Goal: Task Accomplishment & Management: Manage account settings

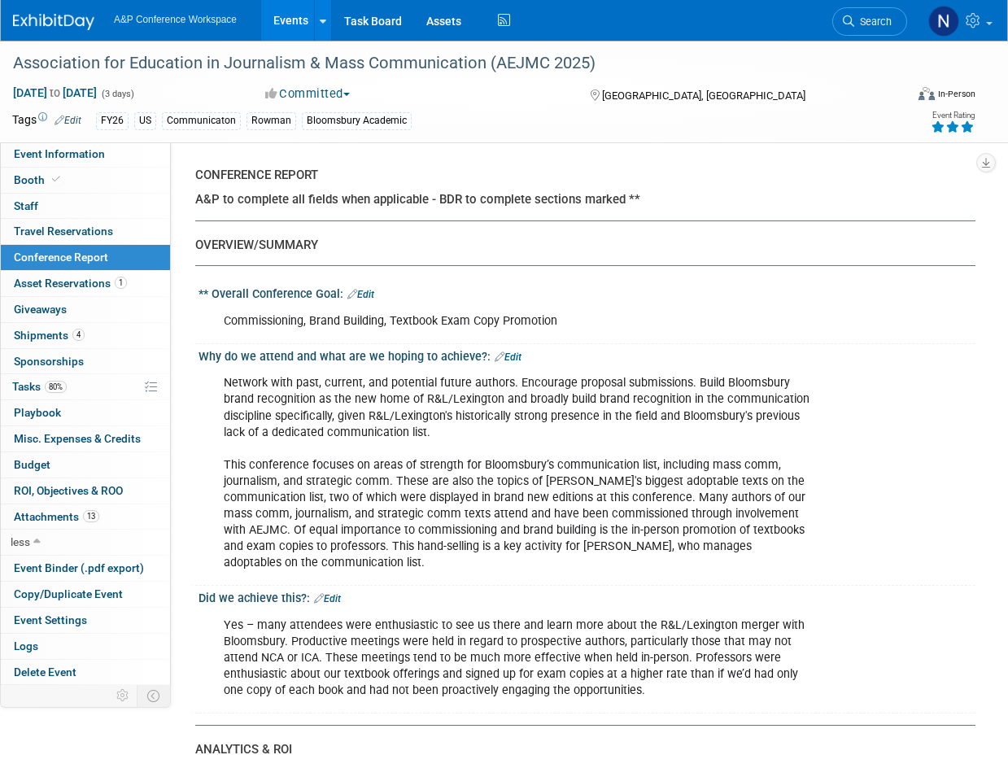
select select "NO"
select select "YES"
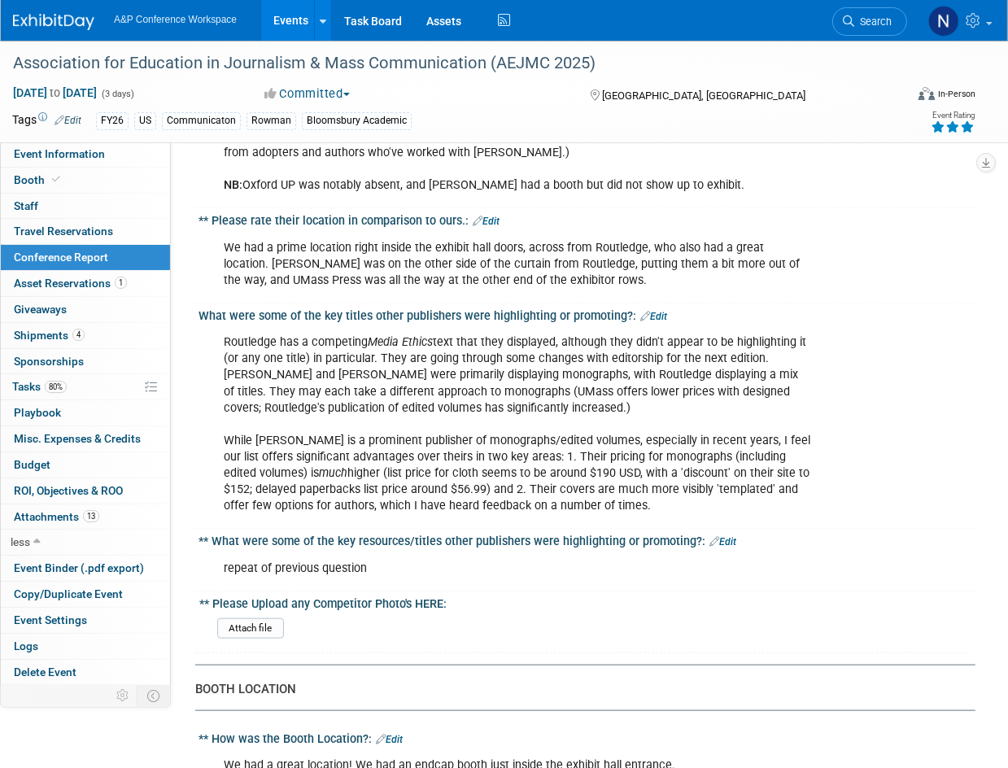
scroll to position [1301, 0]
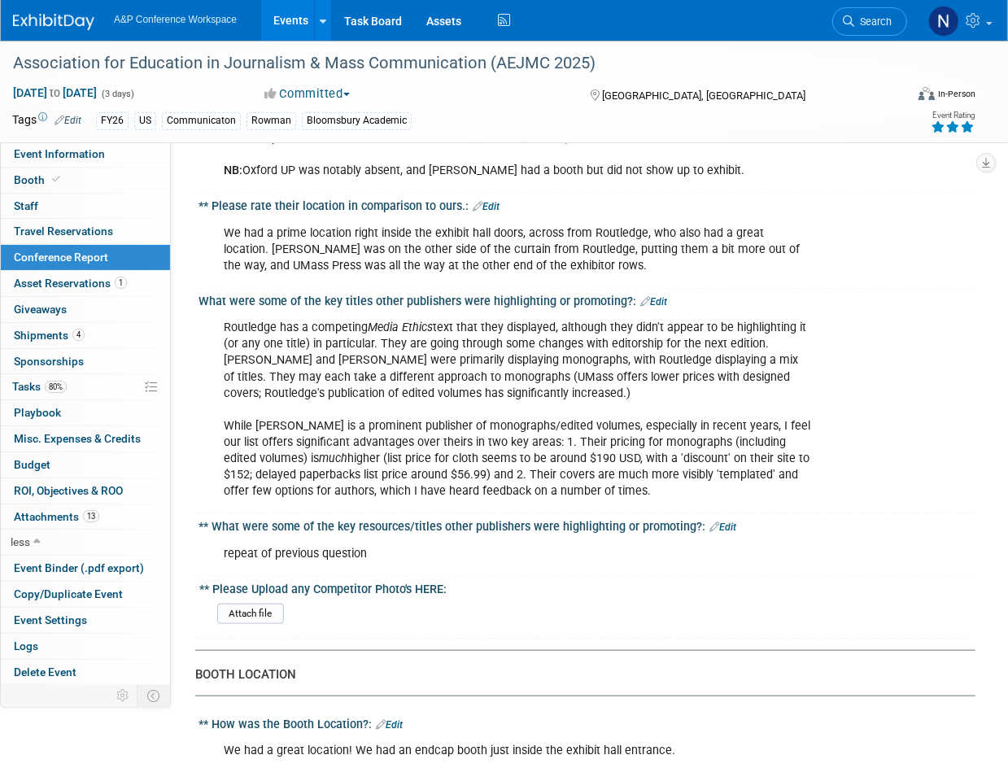
click at [485, 445] on div "Routledge has a competing Media Ethics text that they displayed, although they …" at bounding box center [516, 410] width 608 height 196
click at [569, 421] on div "Routledge has a competing Media Ethics text that they displayed, although they …" at bounding box center [516, 410] width 608 height 196
click at [657, 296] on link "Edit" at bounding box center [653, 301] width 27 height 11
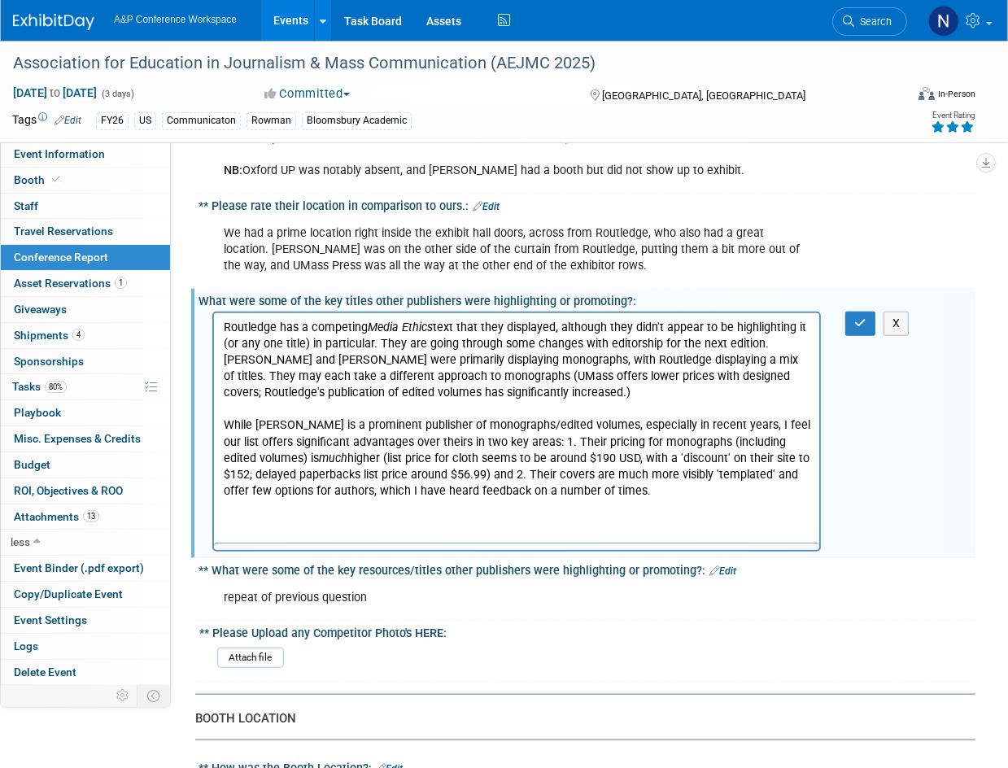
scroll to position [0, 0]
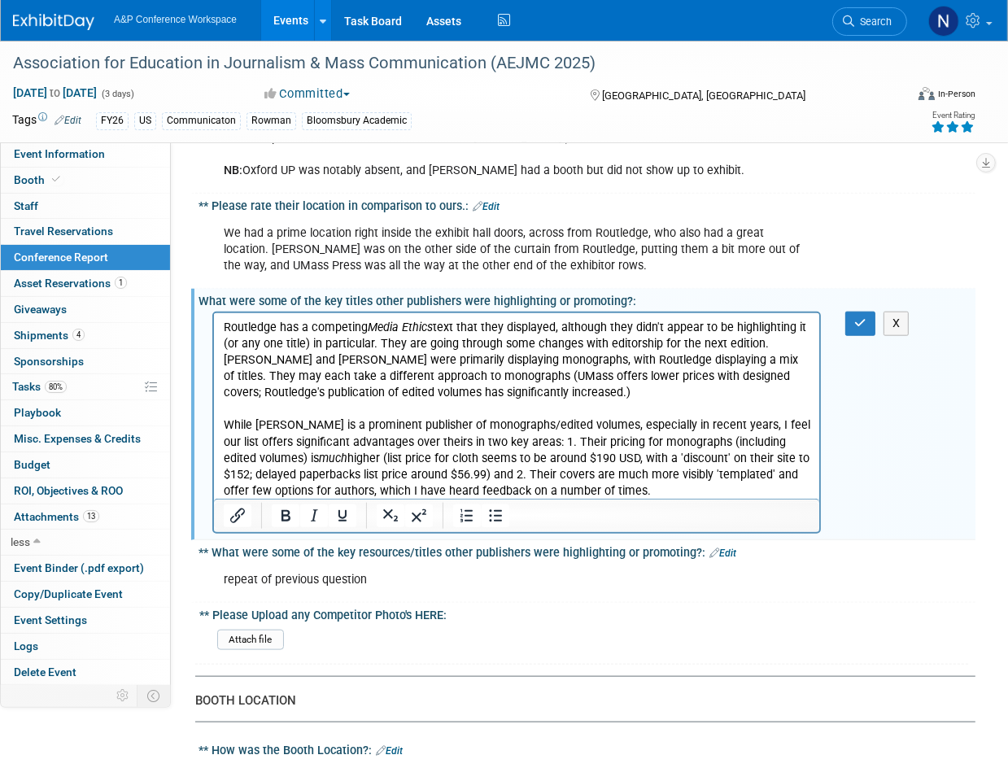
click at [611, 488] on p "Routledge has a competing Media Ethics text that they displayed, although they …" at bounding box center [516, 410] width 586 height 180
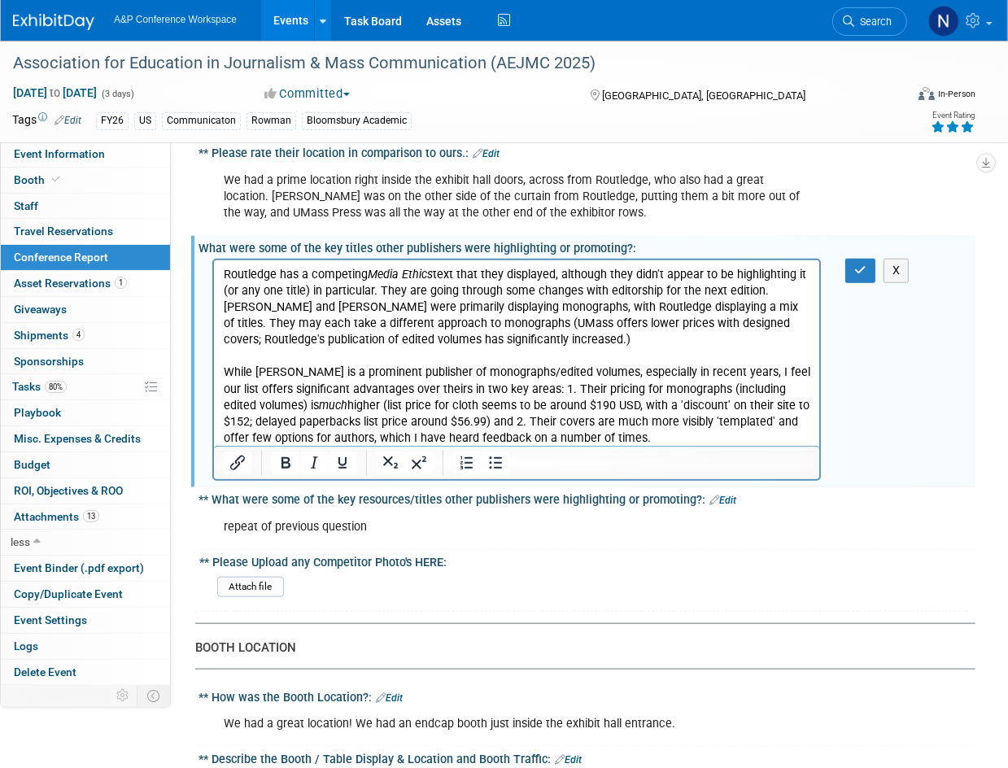
scroll to position [1383, 0]
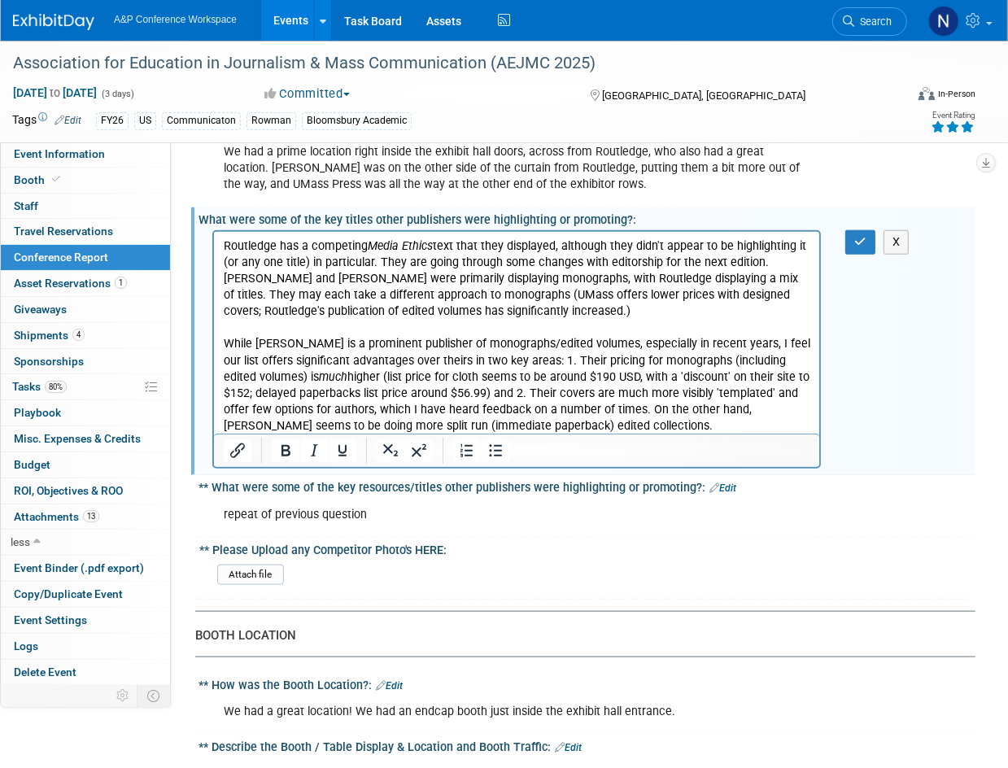
click at [604, 423] on p "Routledge has a competing Media Ethics text that they displayed, although they …" at bounding box center [516, 336] width 586 height 196
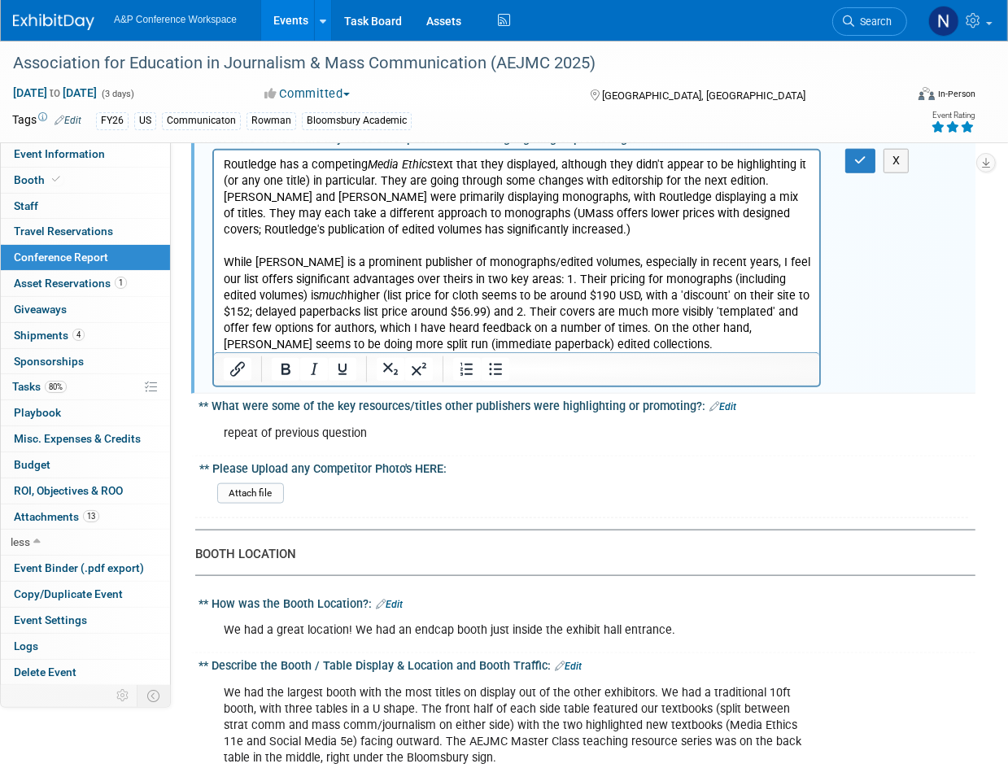
click at [579, 336] on p "Routledge has a competing Media Ethics text that they displayed, although they …" at bounding box center [516, 255] width 586 height 196
click at [579, 340] on p "Routledge has a competing Media Ethics text that they displayed, although they …" at bounding box center [516, 255] width 586 height 196
click at [578, 347] on p "Routledge has a competing Media Ethics text that they displayed, although they …" at bounding box center [516, 255] width 586 height 196
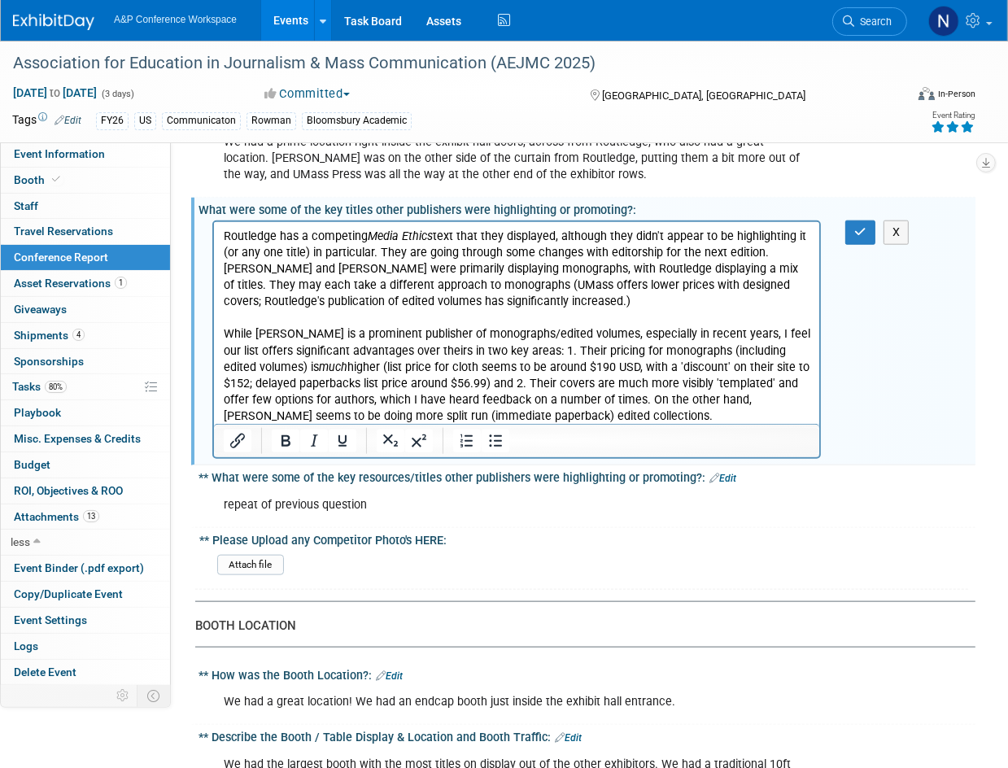
scroll to position [1383, 0]
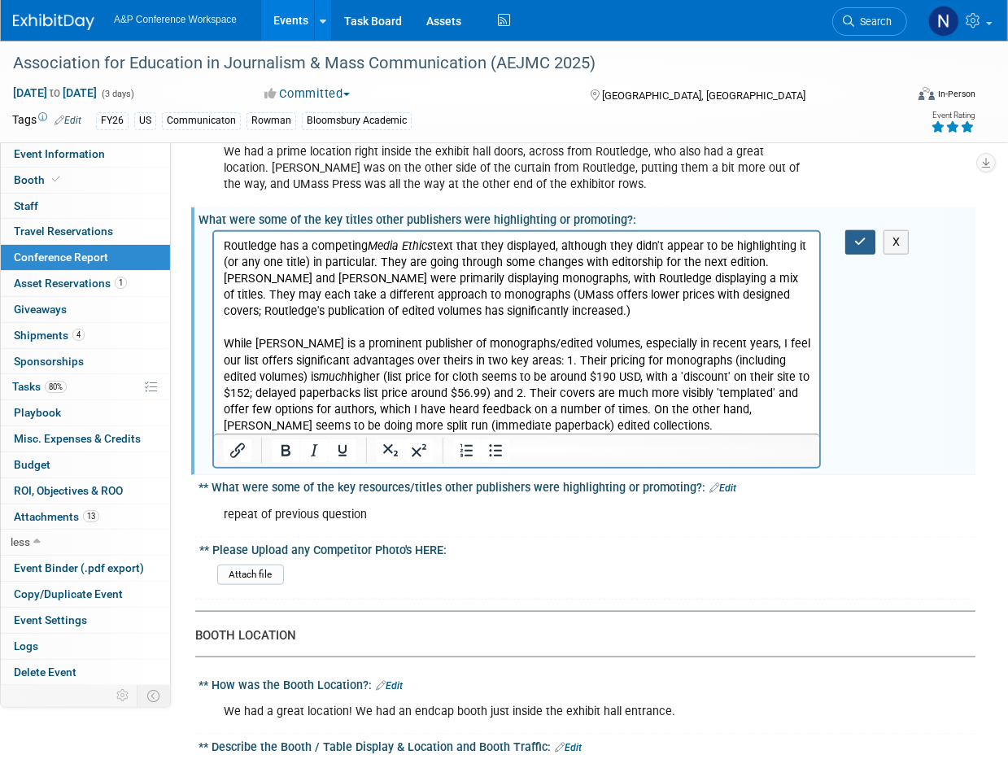
click at [852, 230] on button "button" at bounding box center [860, 242] width 30 height 24
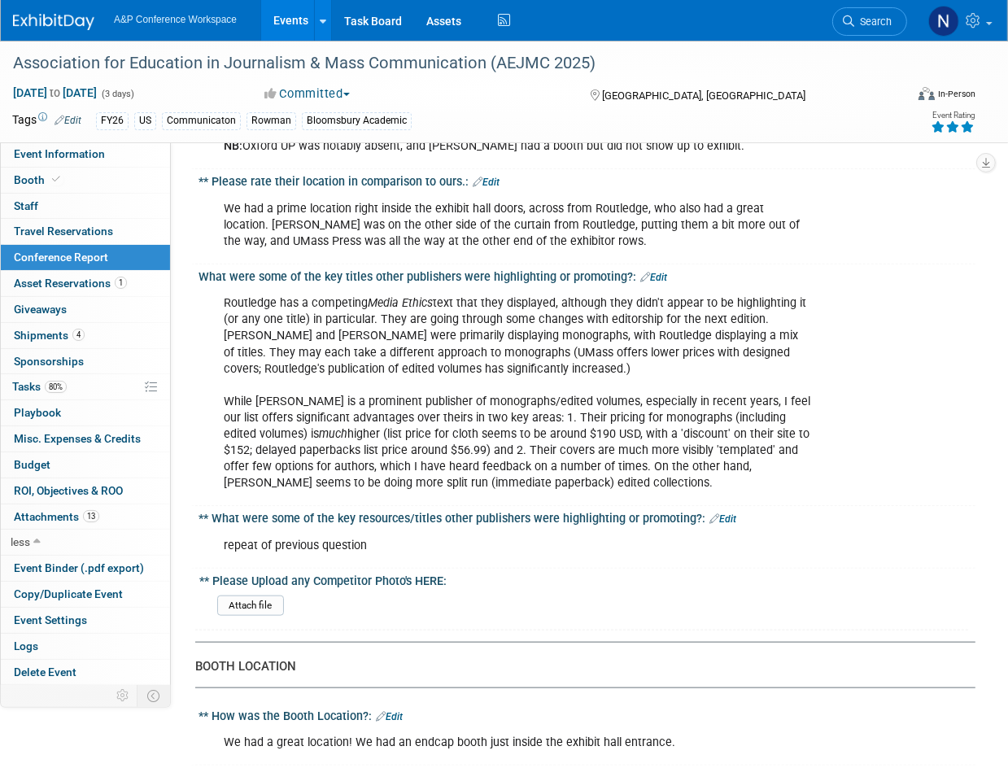
scroll to position [1301, 0]
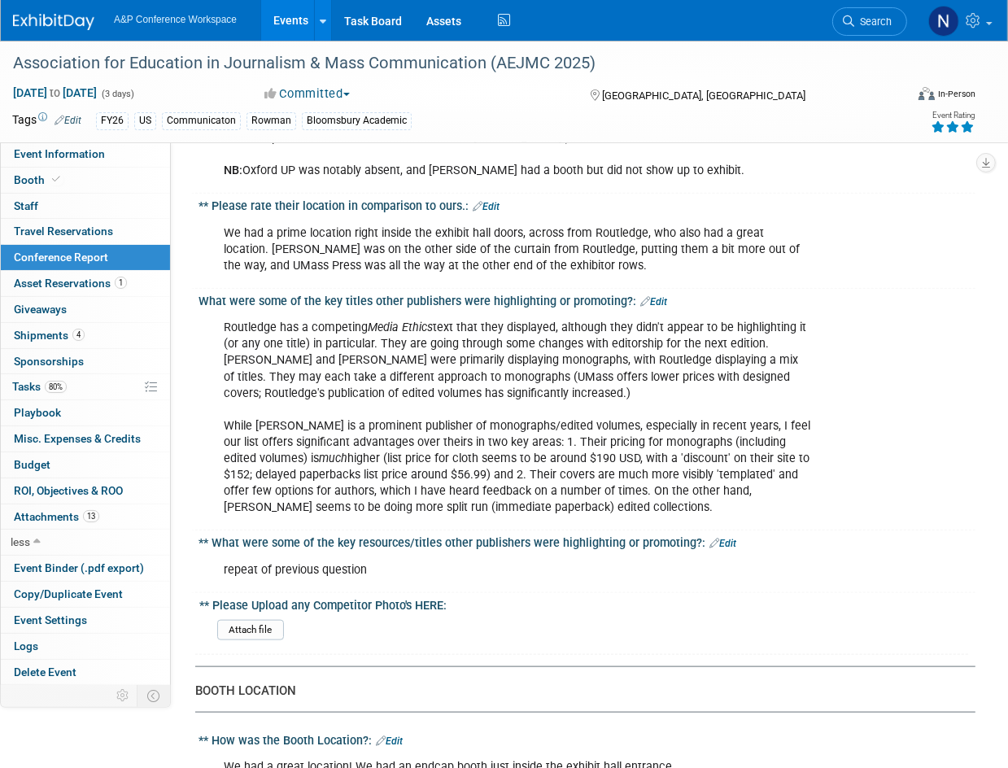
click at [653, 296] on link "Edit" at bounding box center [653, 301] width 27 height 11
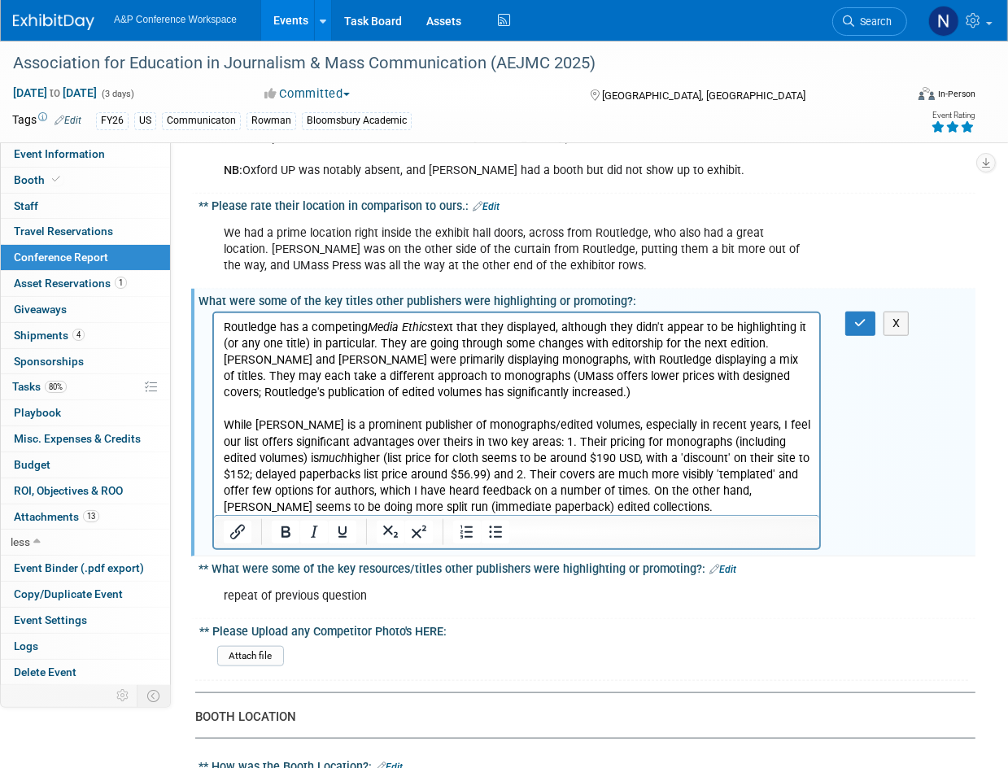
scroll to position [0, 0]
click at [305, 328] on p "Routledge has a competing Media Ethics text that they displayed, although they …" at bounding box center [516, 418] width 586 height 196
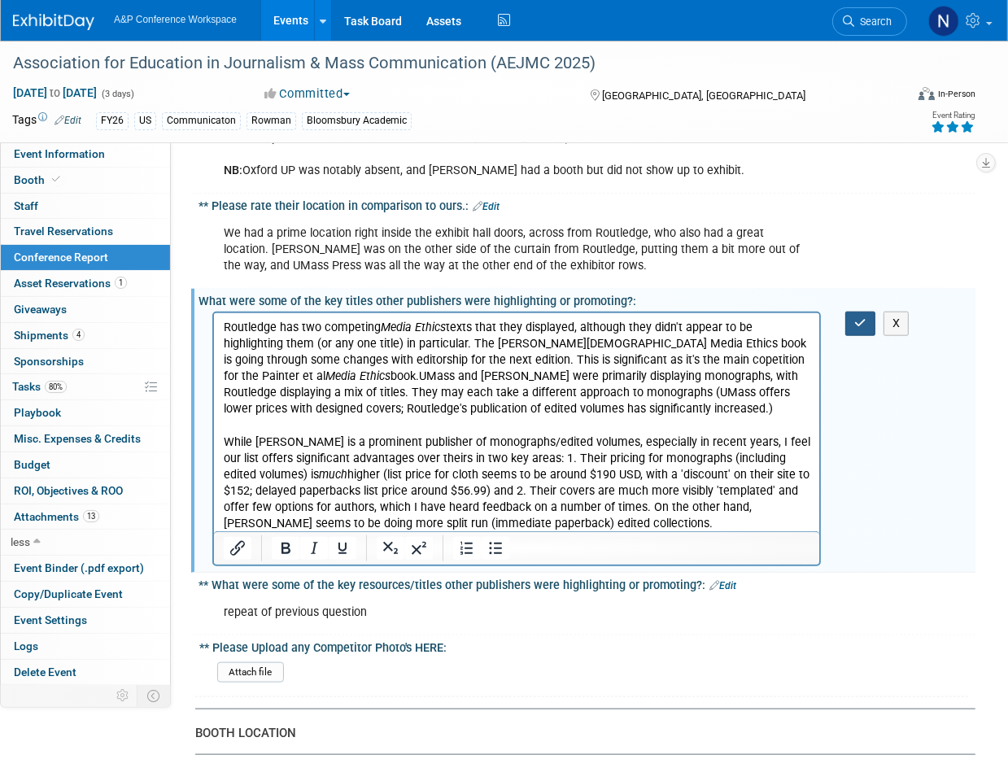
click at [854, 312] on button "button" at bounding box center [860, 324] width 30 height 24
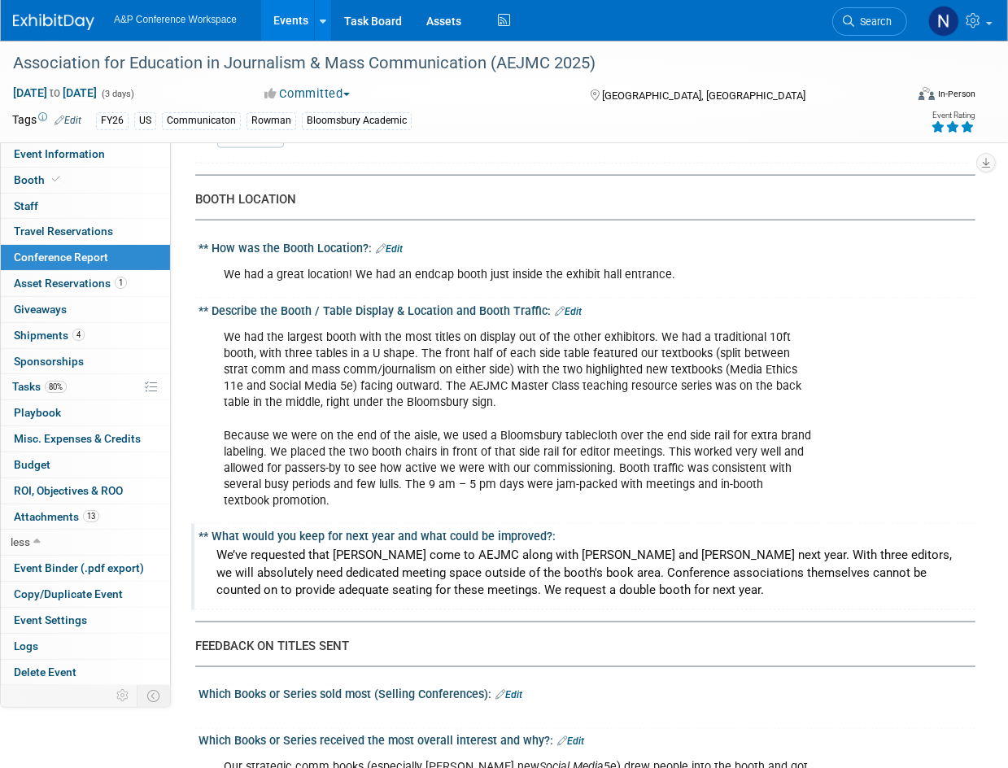
scroll to position [1790, 0]
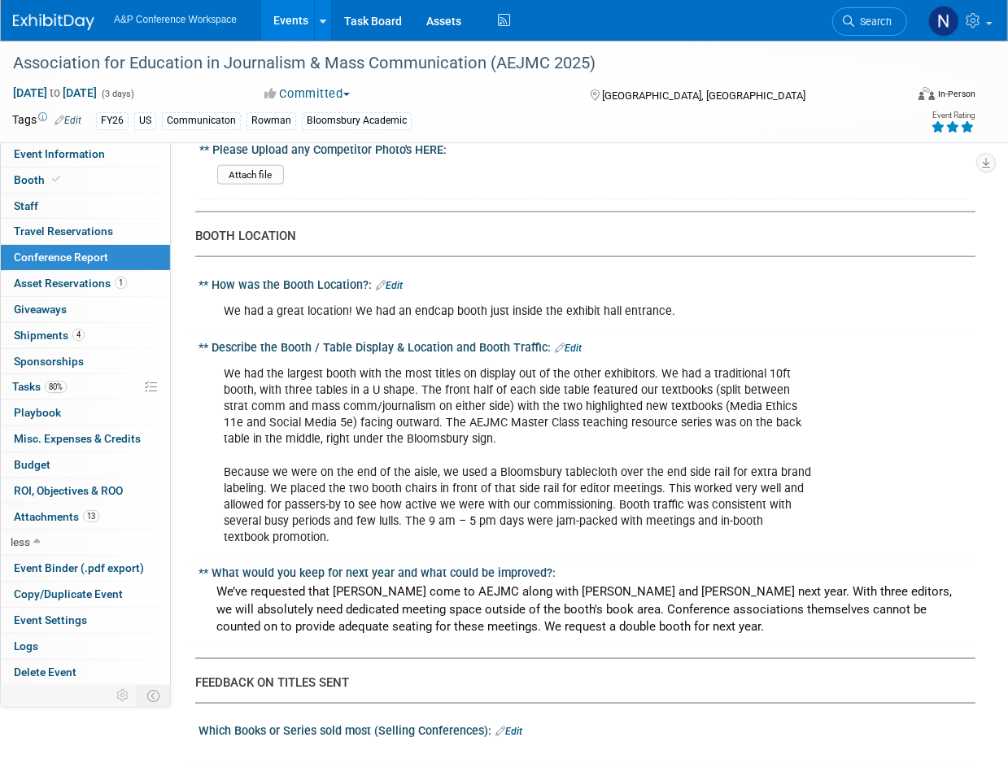
click at [397, 280] on link "Edit" at bounding box center [389, 285] width 27 height 11
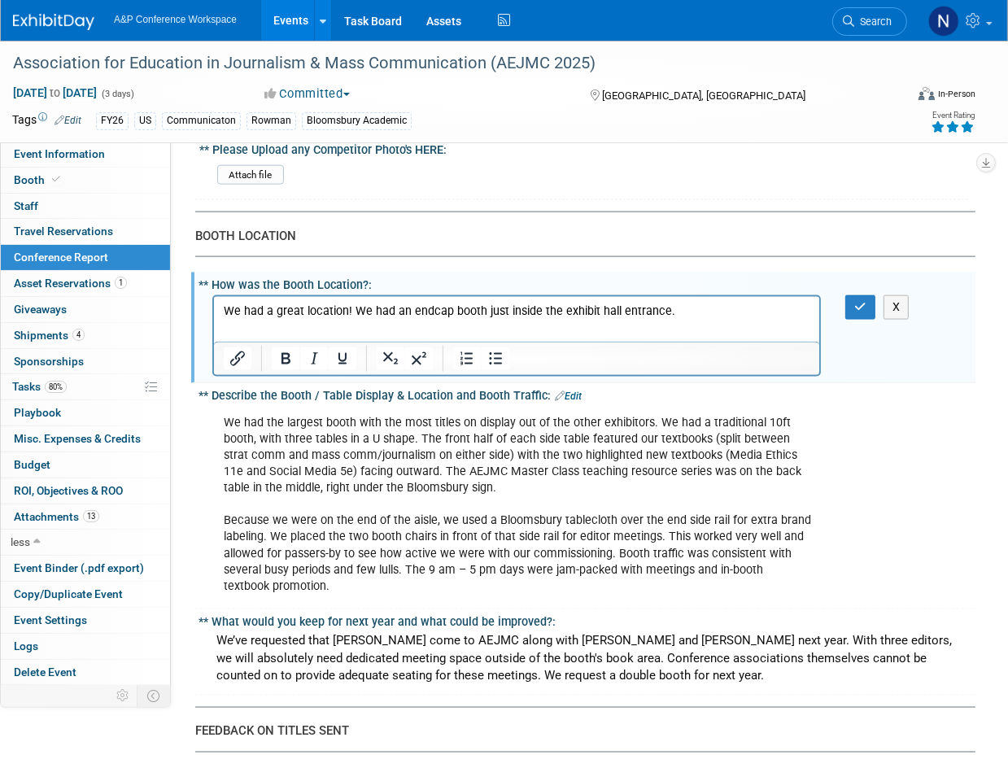
scroll to position [0, 0]
click at [703, 312] on p "We had a great location! We had an endcap booth just inside the exhibit hall en…" at bounding box center [516, 311] width 586 height 16
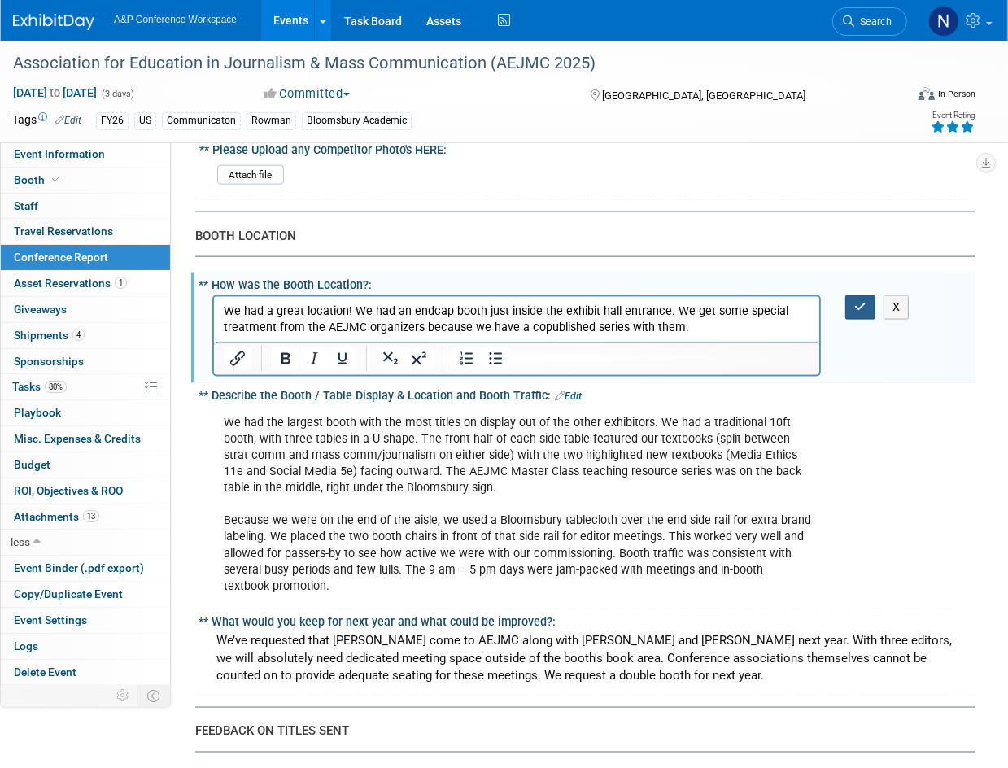
click at [851, 295] on button "button" at bounding box center [860, 307] width 30 height 24
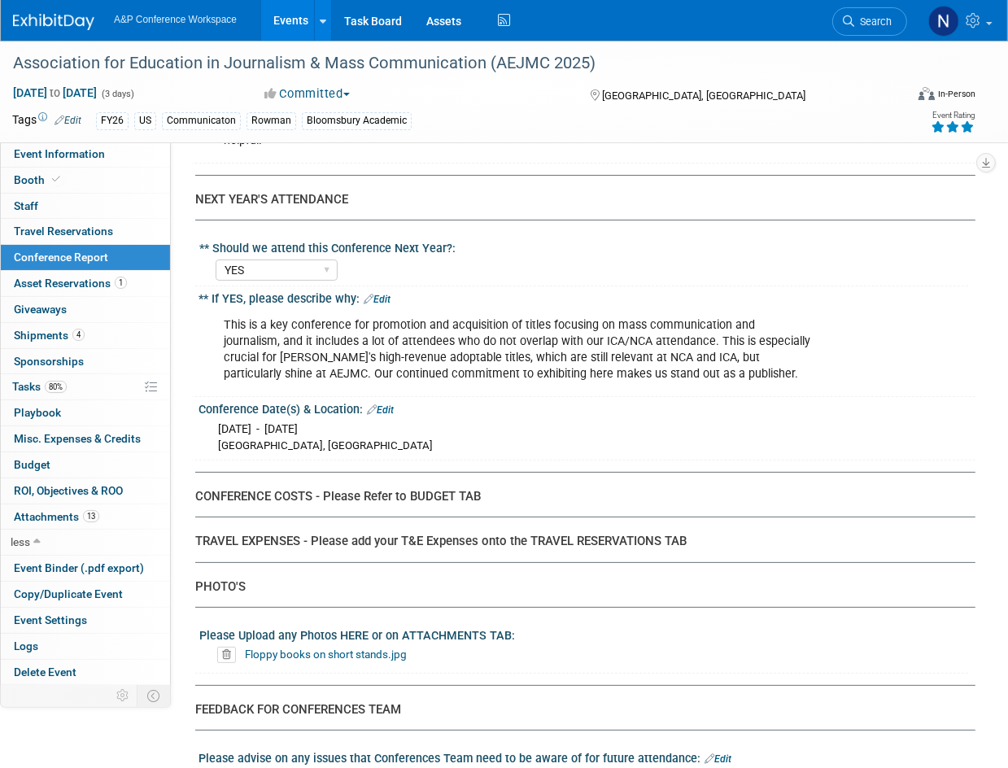
scroll to position [5160, 0]
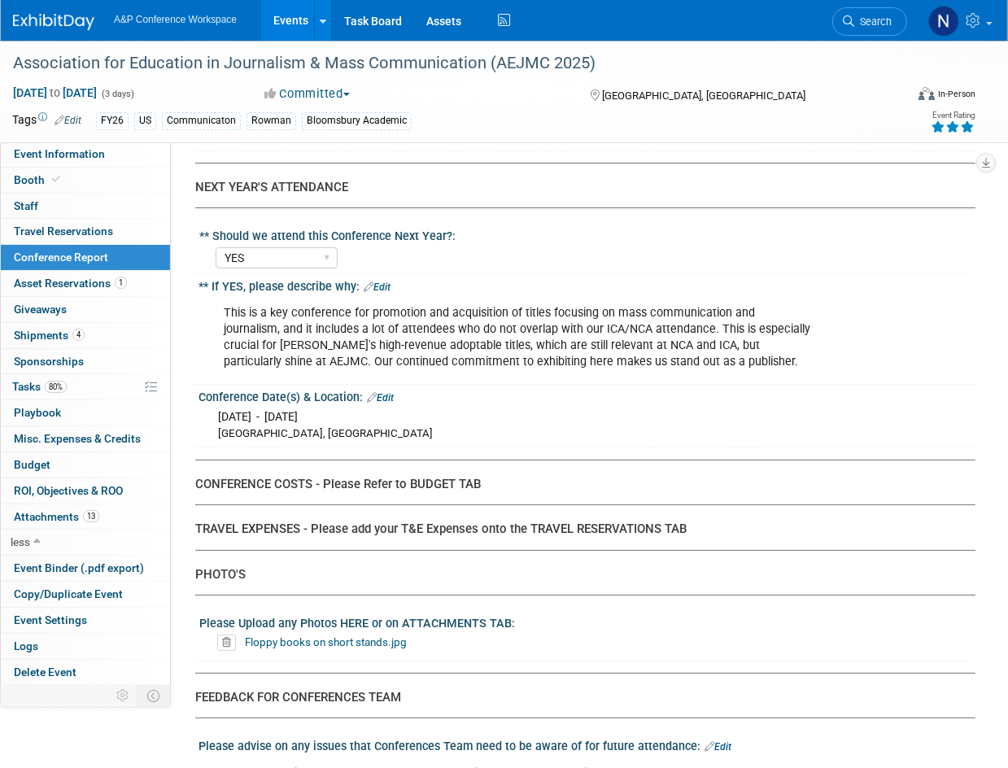
click at [870, 385] on div "Conference Date(s) & Location: Edit" at bounding box center [586, 395] width 777 height 21
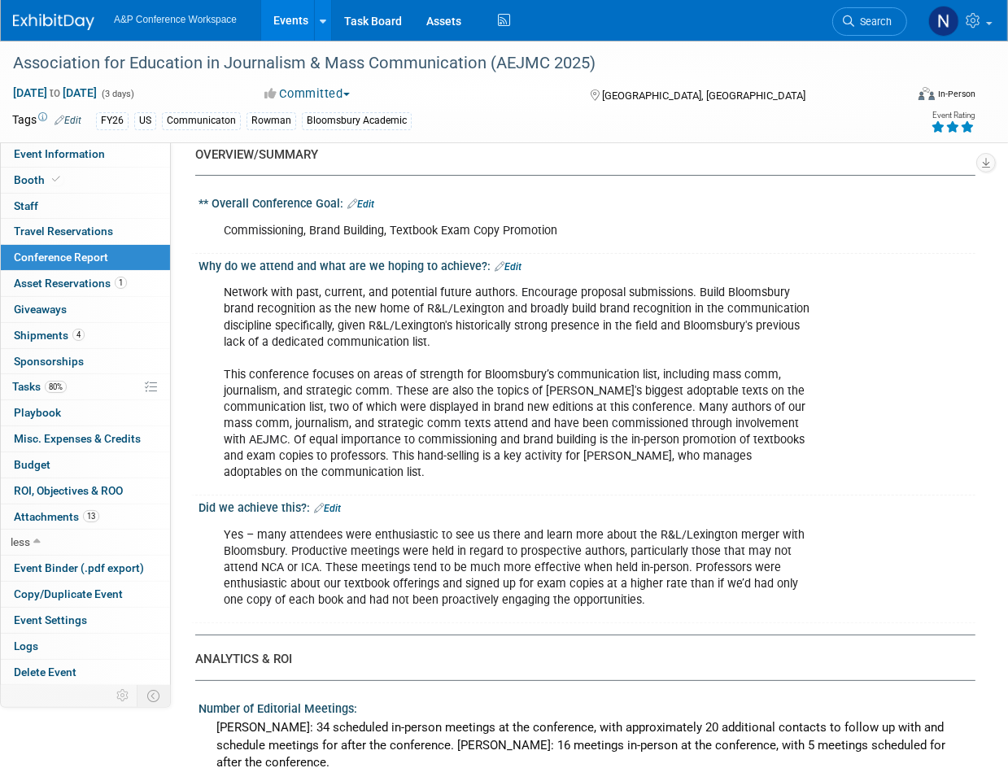
scroll to position [0, 0]
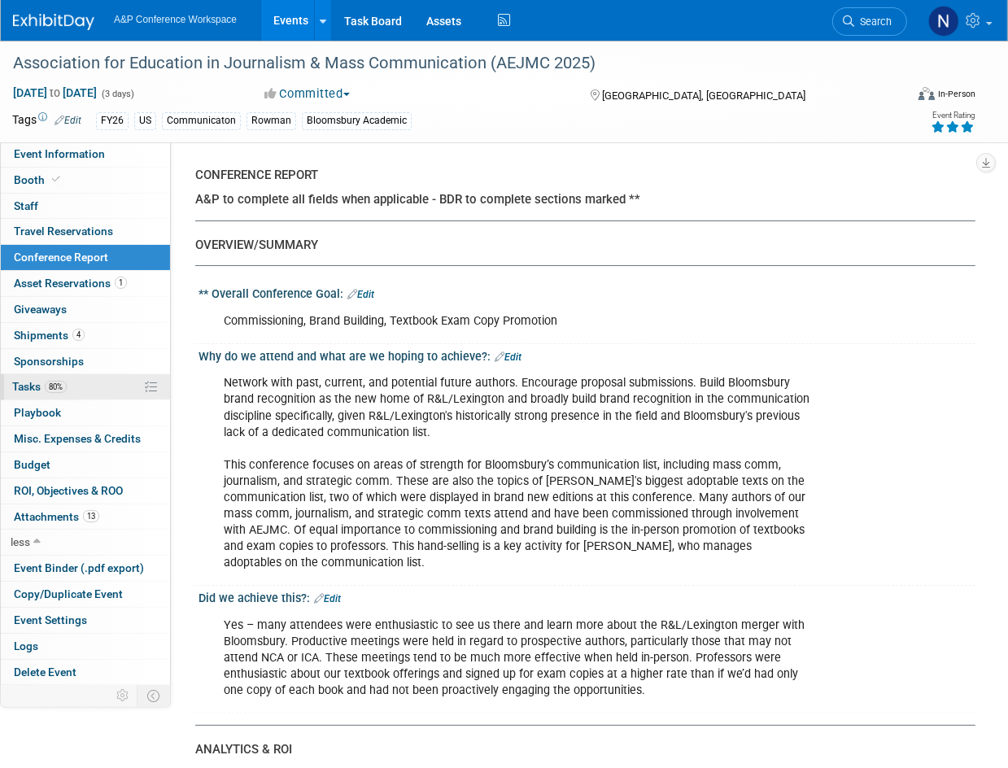
click at [36, 380] on span "Tasks 80%" at bounding box center [39, 386] width 54 height 13
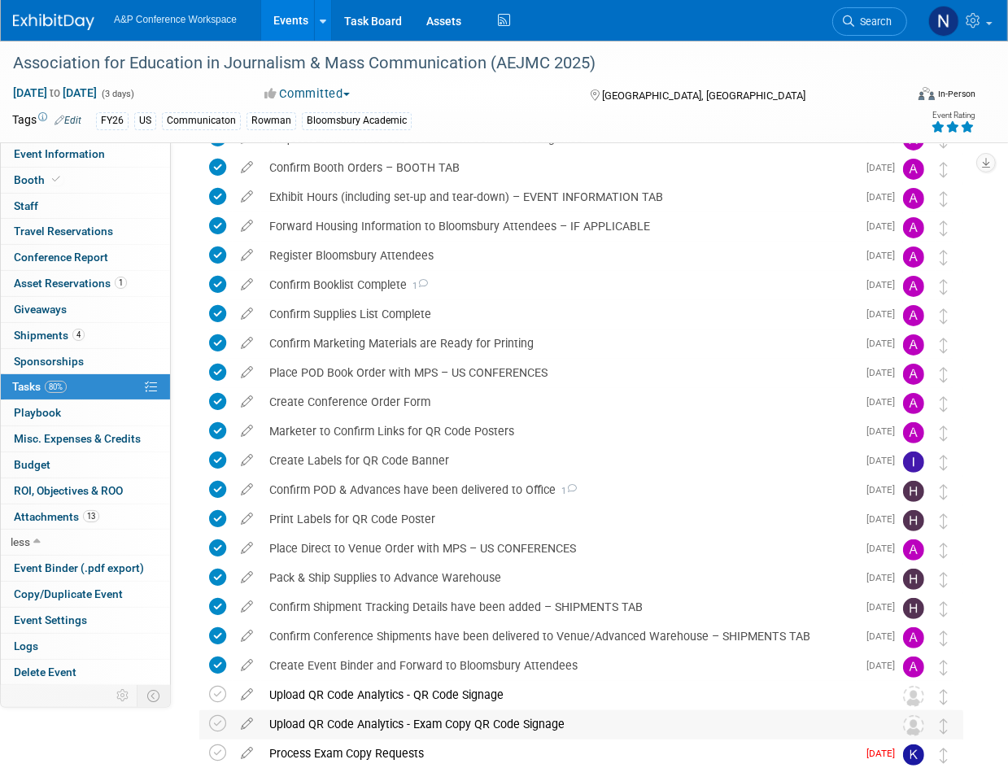
scroll to position [420, 0]
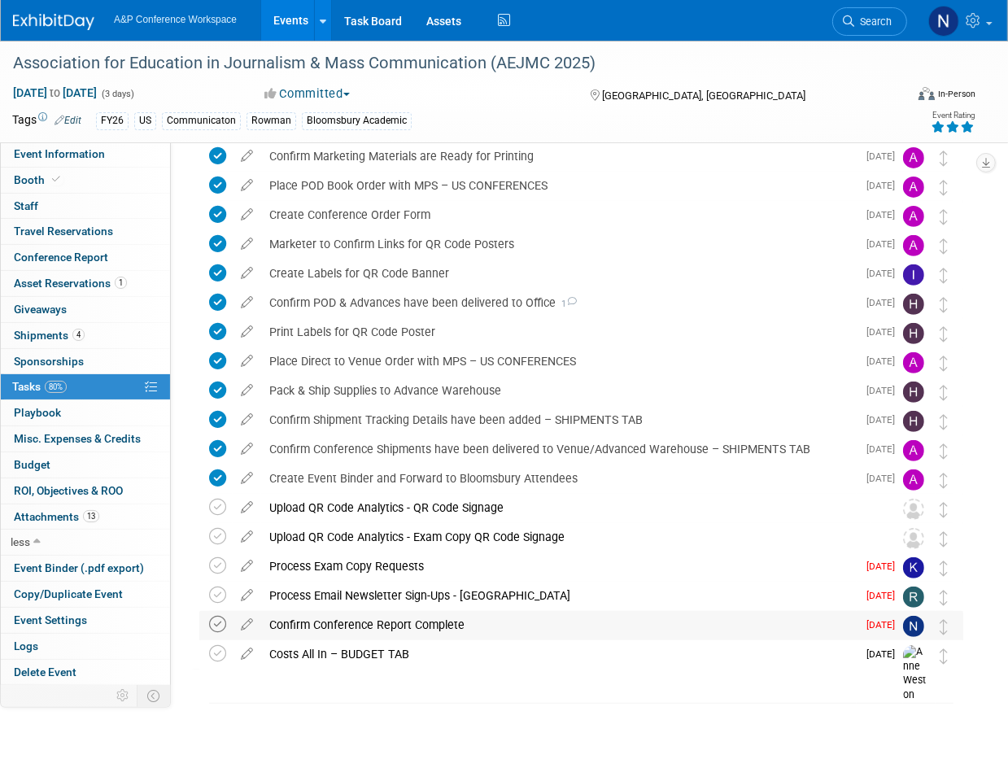
click at [216, 621] on icon at bounding box center [217, 624] width 17 height 17
click at [362, 702] on div "Association for Education in Journalism & Mass Communication (AEJMC 2025) [GEOG…" at bounding box center [577, 262] width 772 height 944
click at [52, 517] on span "Attachments 13" at bounding box center [56, 516] width 85 height 13
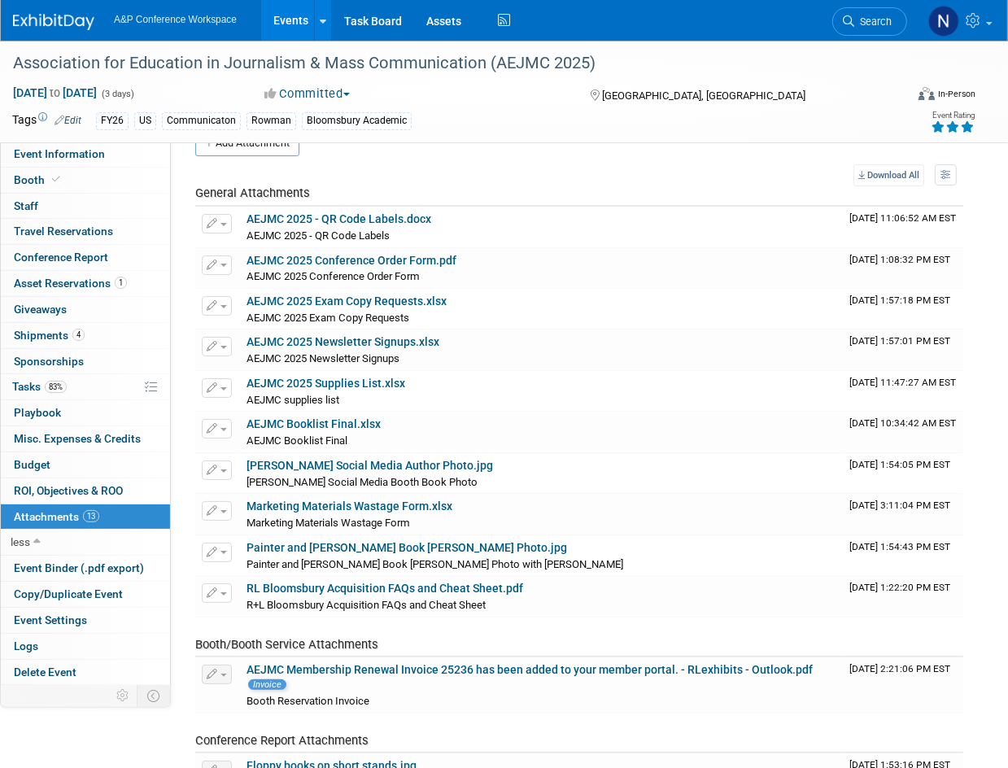
scroll to position [0, 0]
